Goal: Check status: Check status

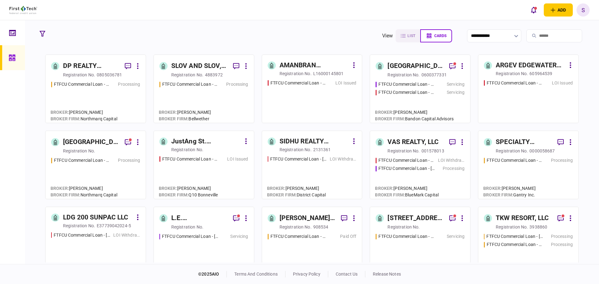
click at [526, 227] on div "registration no." at bounding box center [512, 227] width 32 height 6
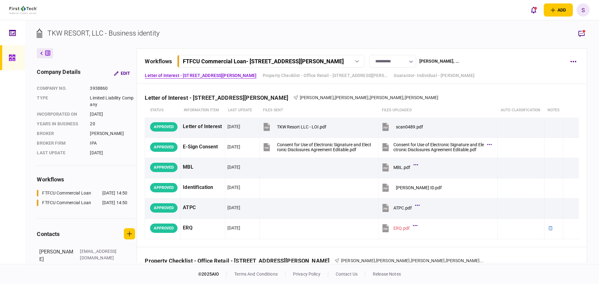
click at [358, 64] on div "FTFCU Commercial Loan - [STREET_ADDRESS][PERSON_NAME]" at bounding box center [270, 61] width 183 height 7
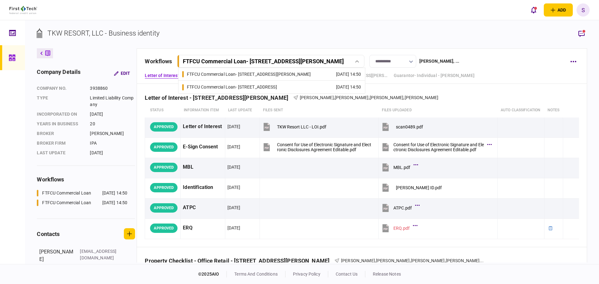
click at [301, 74] on link "FTFCU Commercial Loan - [STREET_ADDRESS][PERSON_NAME] [DATE] 14:50" at bounding box center [271, 74] width 179 height 12
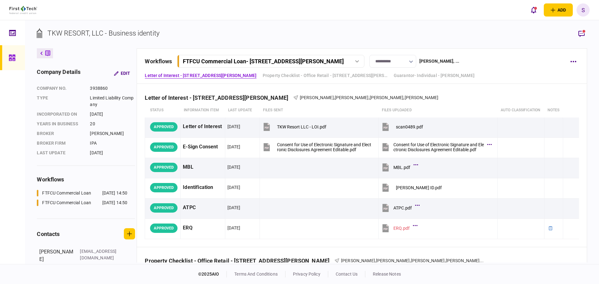
scroll to position [146, 0]
